Goal: Register for event/course

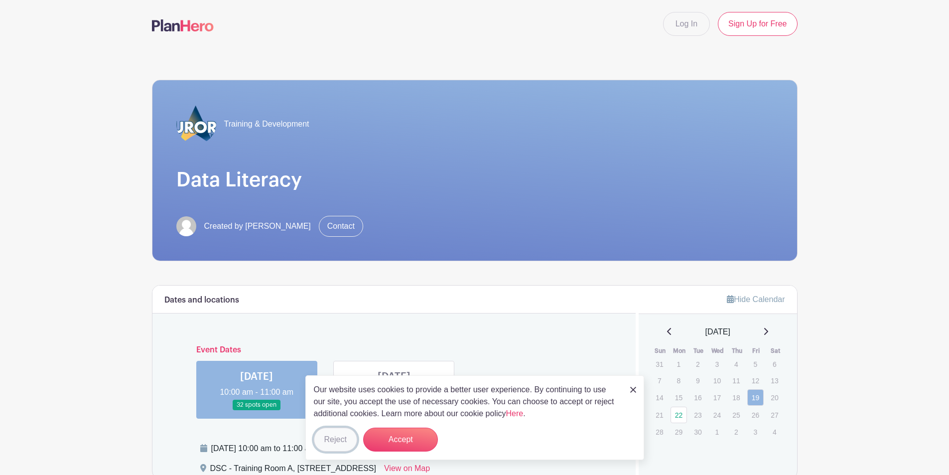
drag, startPoint x: 332, startPoint y: 438, endPoint x: 150, endPoint y: 319, distance: 217.9
click at [332, 438] on button "Reject" at bounding box center [335, 440] width 43 height 24
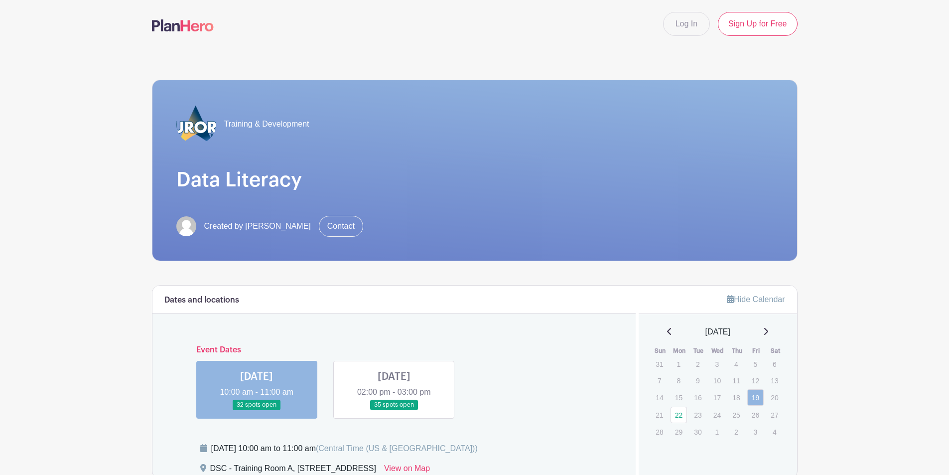
click at [91, 361] on main "Log In Sign Up for Free Training & Development Data Literacy Created by [PERSON…" at bounding box center [474, 435] width 949 height 870
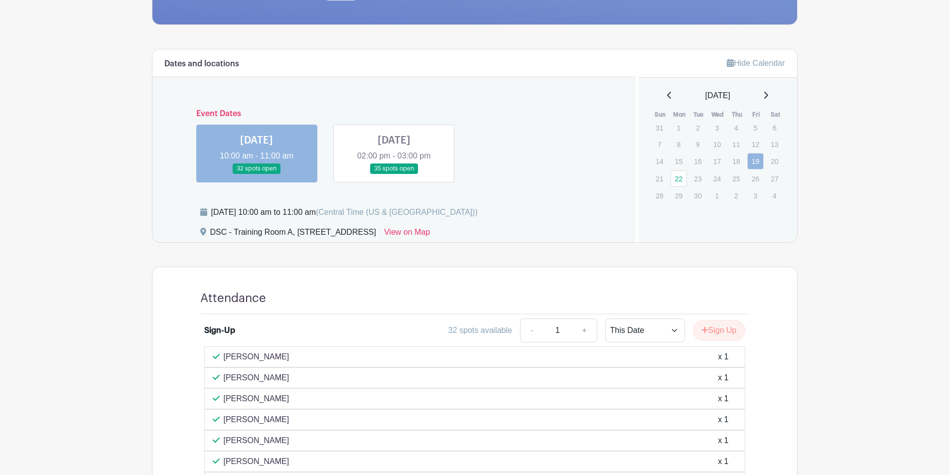
scroll to position [167, 0]
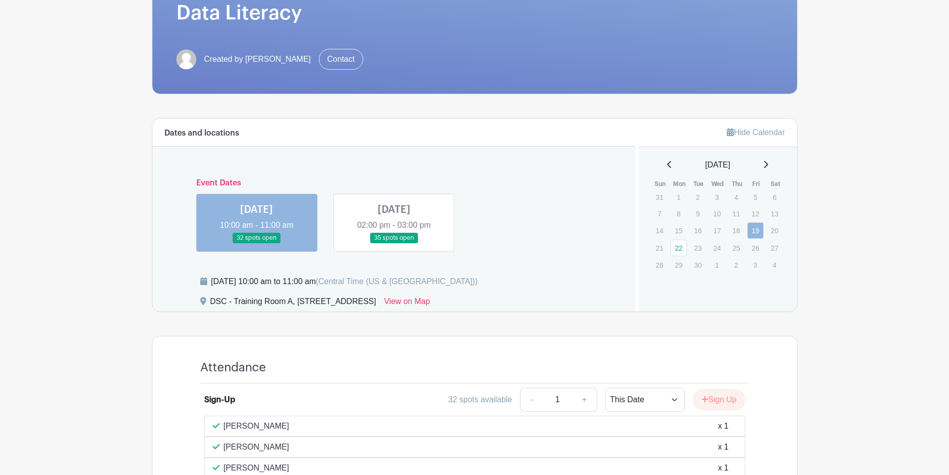
click at [394, 243] on link at bounding box center [394, 243] width 0 height 0
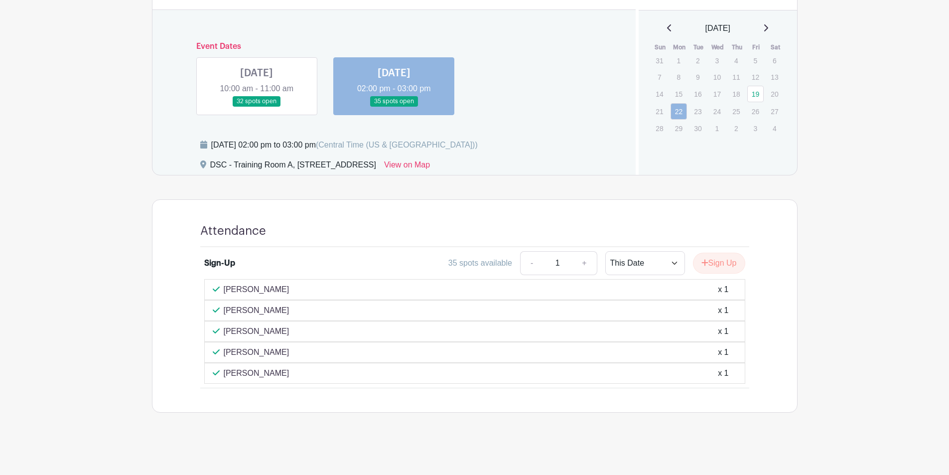
scroll to position [304, 0]
click at [257, 107] on link at bounding box center [257, 107] width 0 height 0
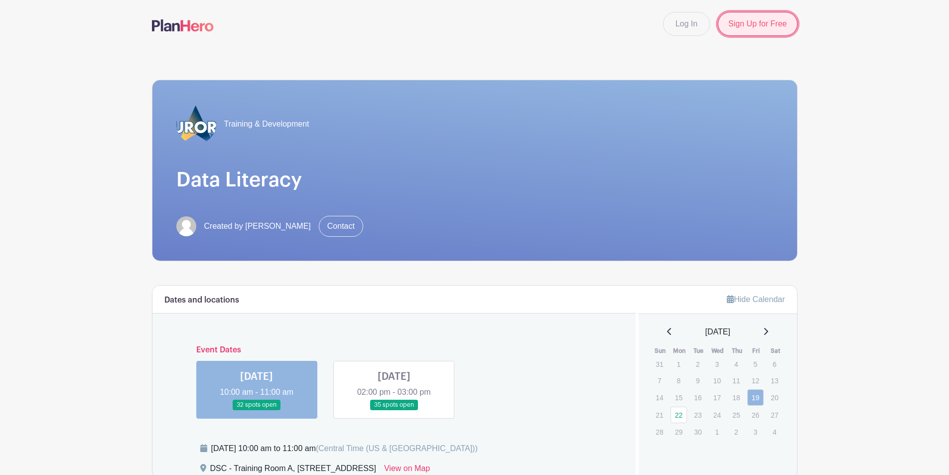
click at [769, 31] on link "Sign Up for Free" at bounding box center [757, 24] width 79 height 24
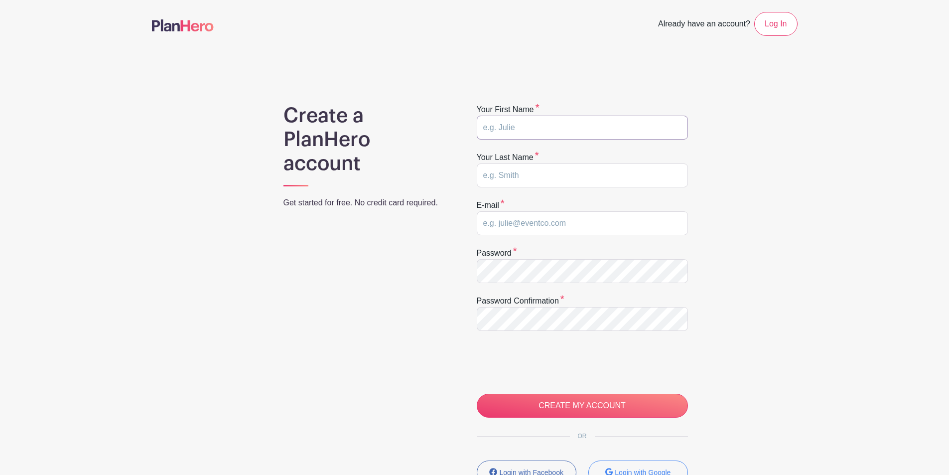
click at [517, 123] on input "text" at bounding box center [582, 128] width 211 height 24
type input "[GEOGRAPHIC_DATA]"
type input "[PERSON_NAME]"
type input "[EMAIL_ADDRESS][DOMAIN_NAME]"
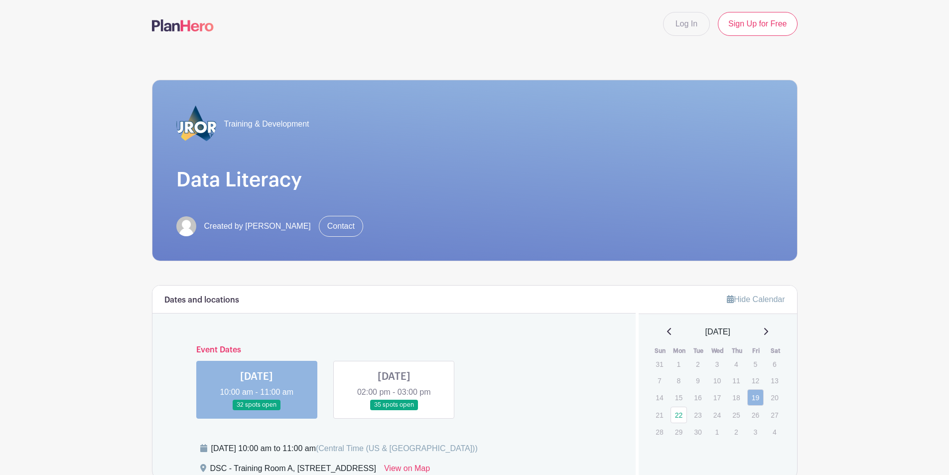
click at [545, 377] on div "Event Dates [DATE] 10:00 am - 11:00 am 32 spots open [DATE] 02:00 pm - 03:00 pm…" at bounding box center [394, 377] width 460 height 81
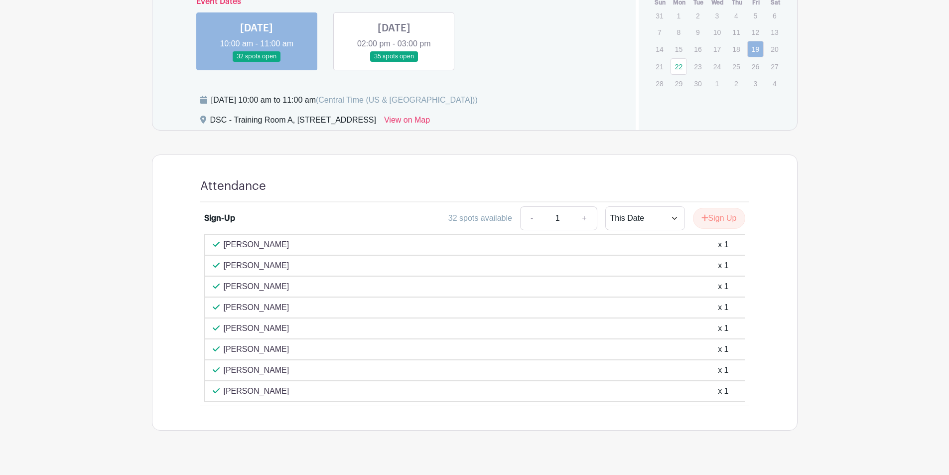
scroll to position [349, 0]
click at [719, 213] on button "Sign Up" at bounding box center [719, 217] width 52 height 21
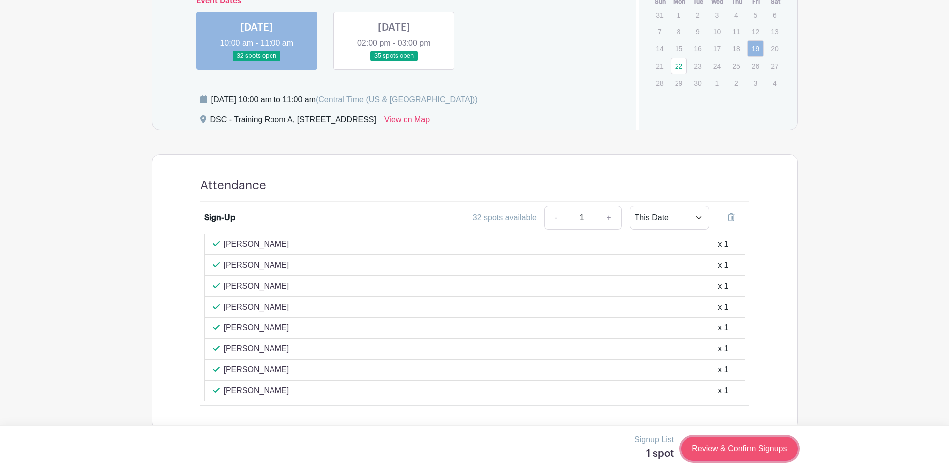
click at [740, 457] on link "Review & Confirm Signups" at bounding box center [740, 449] width 116 height 24
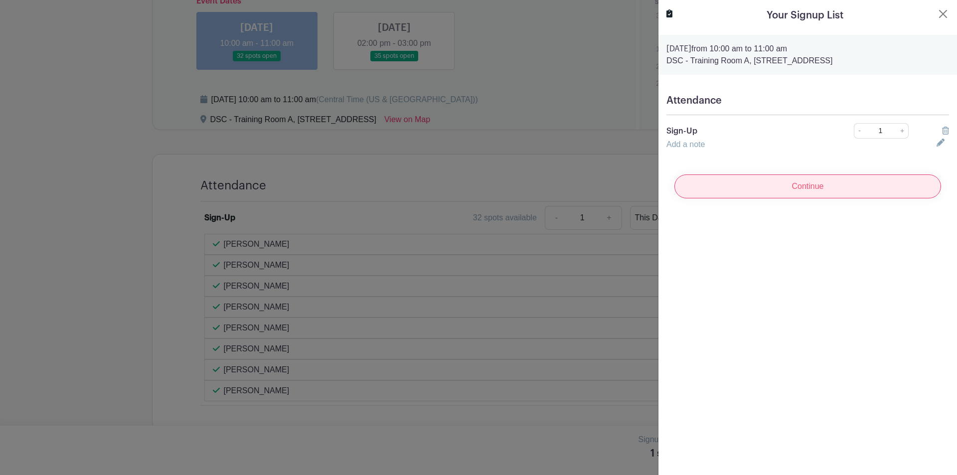
click at [793, 190] on input "Continue" at bounding box center [807, 186] width 267 height 24
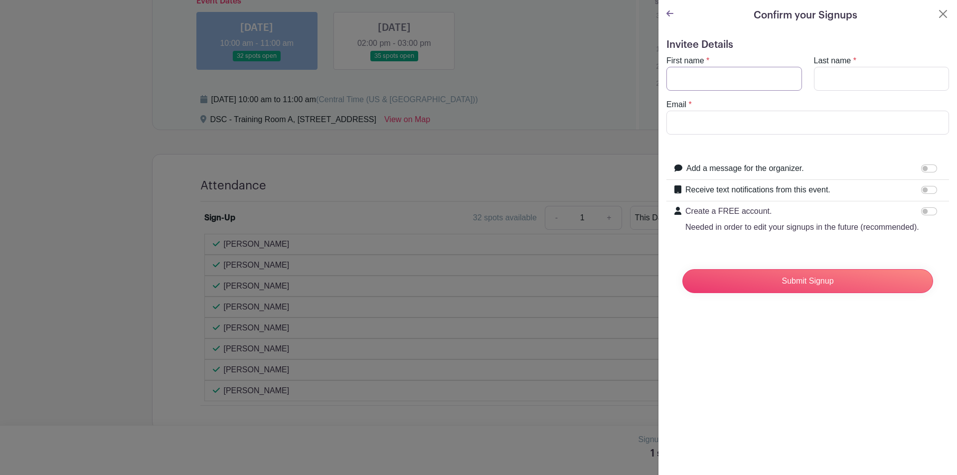
click at [706, 74] on input "First name" at bounding box center [734, 79] width 136 height 24
type input "[GEOGRAPHIC_DATA]"
click at [837, 73] on input "Last name" at bounding box center [882, 79] width 136 height 24
type input "[PERSON_NAME]"
click at [758, 121] on input "Email" at bounding box center [807, 123] width 283 height 24
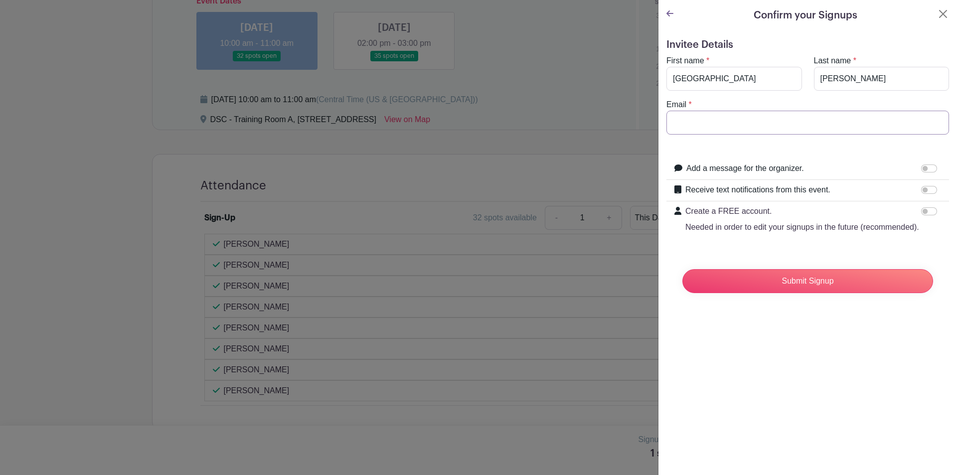
type input "[EMAIL_ADDRESS][DOMAIN_NAME]"
click at [776, 293] on input "Submit Signup" at bounding box center [807, 281] width 251 height 24
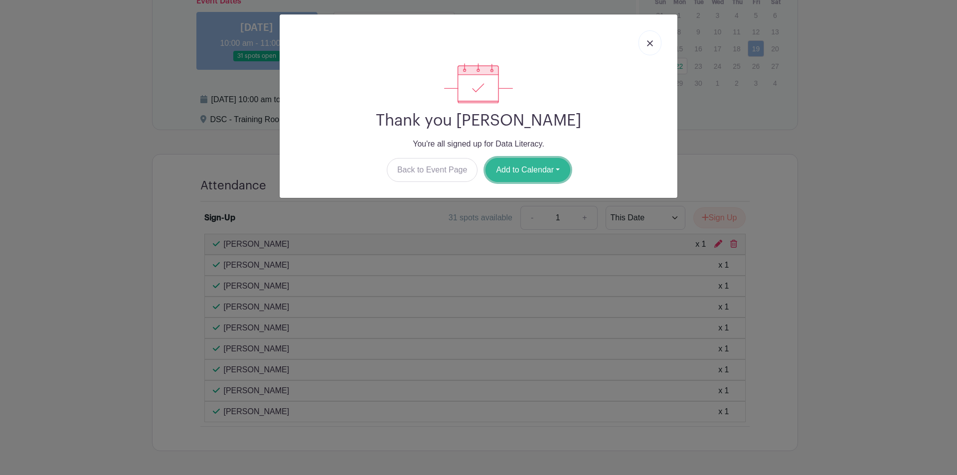
click at [521, 166] on button "Add to Calendar" at bounding box center [527, 170] width 85 height 24
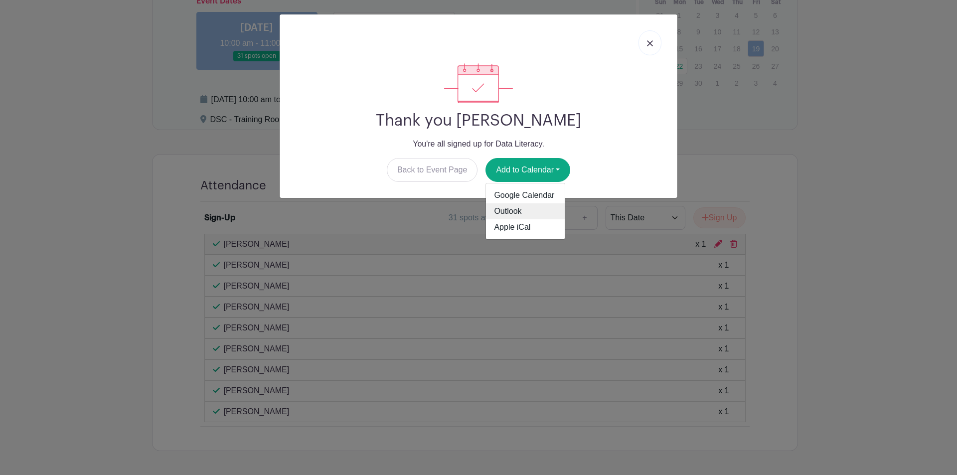
click at [516, 213] on link "Outlook" at bounding box center [525, 211] width 79 height 16
click at [648, 41] on img at bounding box center [650, 43] width 6 height 6
